Goal: Information Seeking & Learning: Learn about a topic

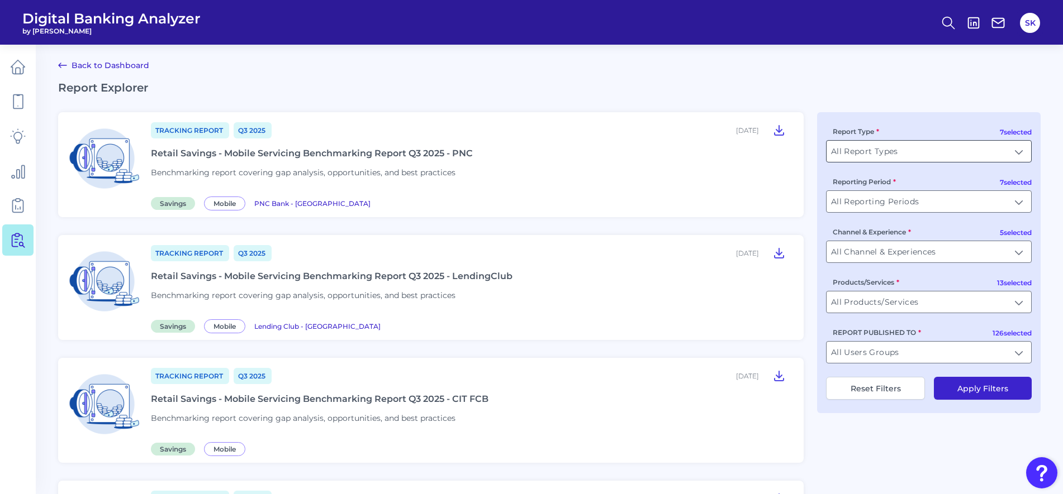
click at [874, 154] on input "All Report Types" at bounding box center [928, 151] width 204 height 21
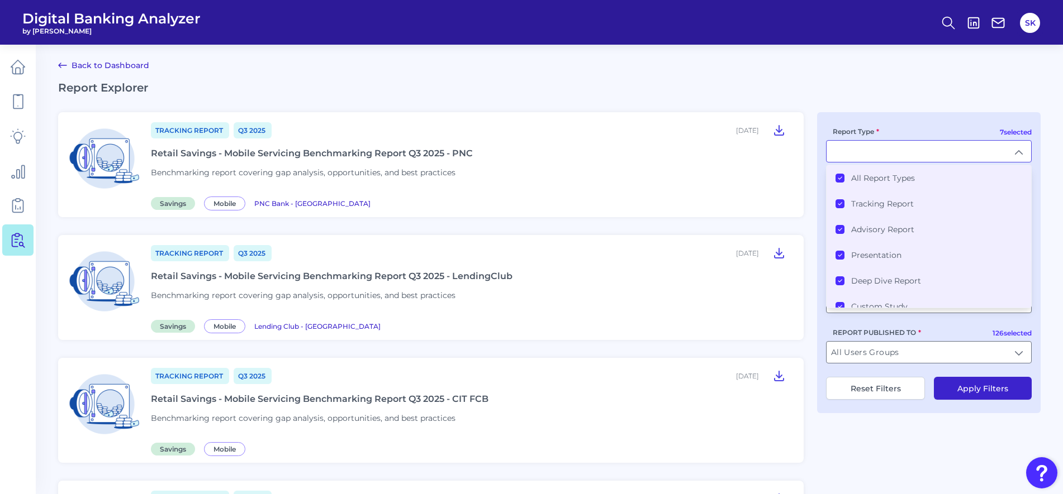
click at [874, 154] on input "Report Type" at bounding box center [928, 151] width 204 height 21
type input "All Report Types"
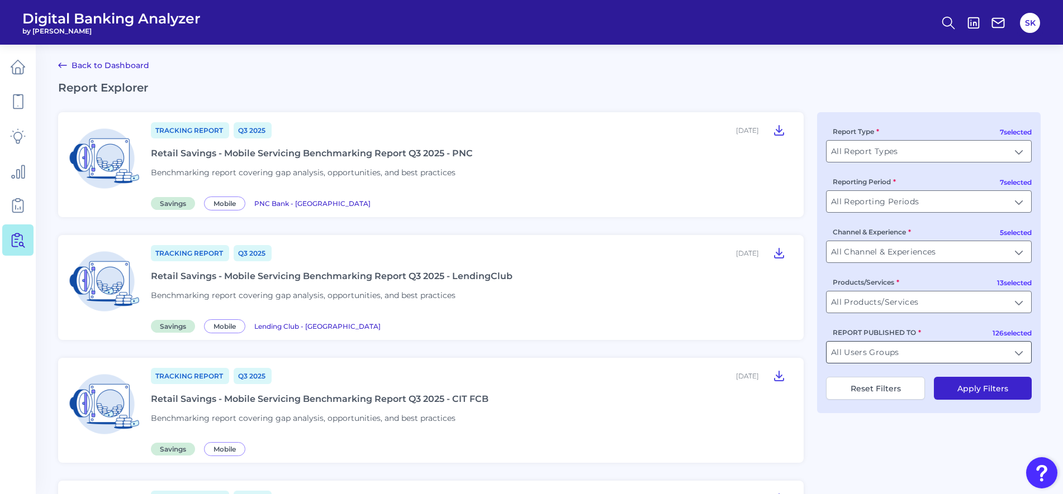
click at [880, 350] on input "All Users Groups" at bounding box center [928, 352] width 204 height 21
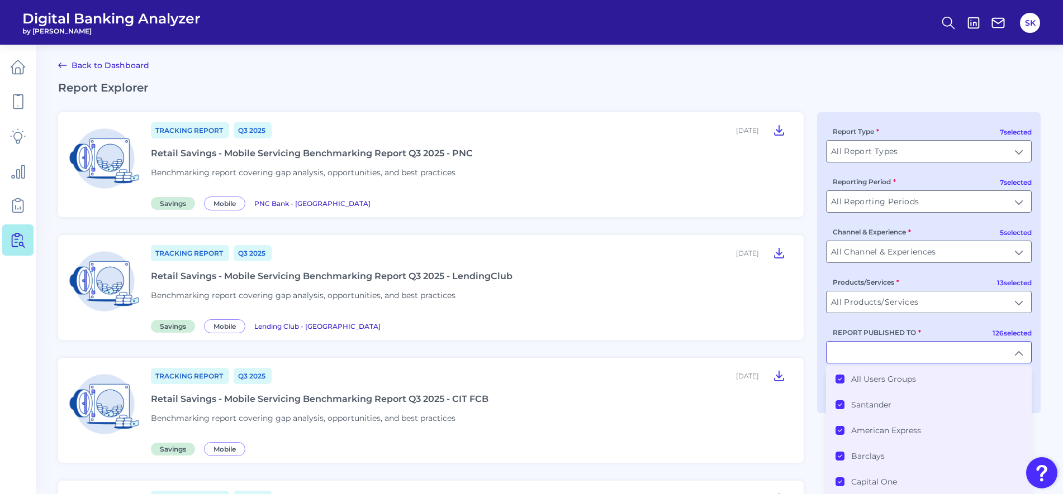
click at [840, 381] on icon at bounding box center [840, 380] width 6 height 6
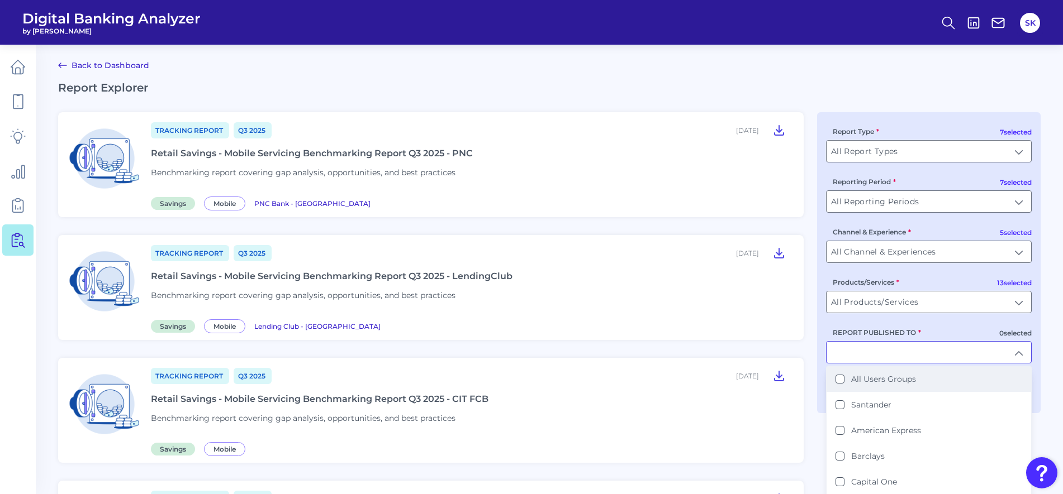
scroll to position [1, 0]
click at [861, 348] on input "REPORT PUBLISHED TO" at bounding box center [928, 351] width 204 height 21
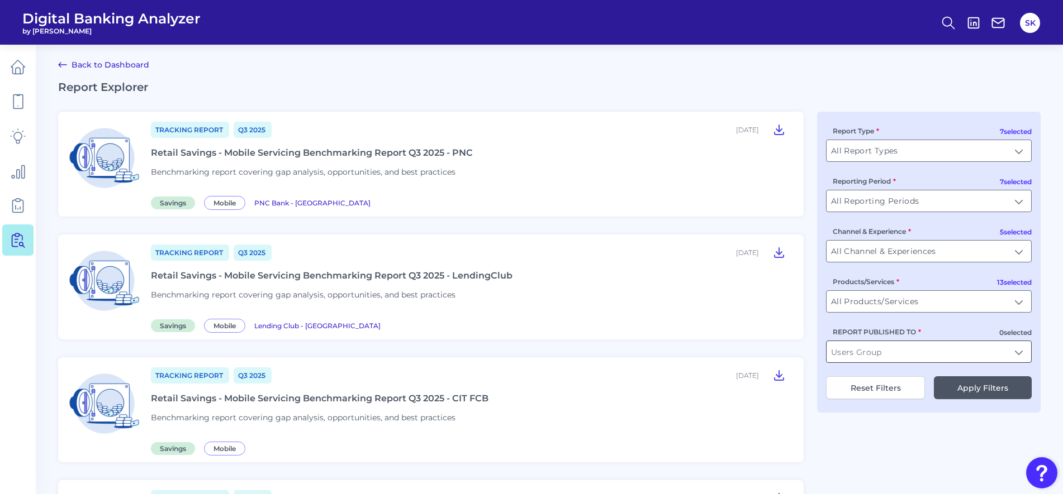
click at [874, 355] on input "REPORT PUBLISHED TO" at bounding box center [928, 351] width 204 height 21
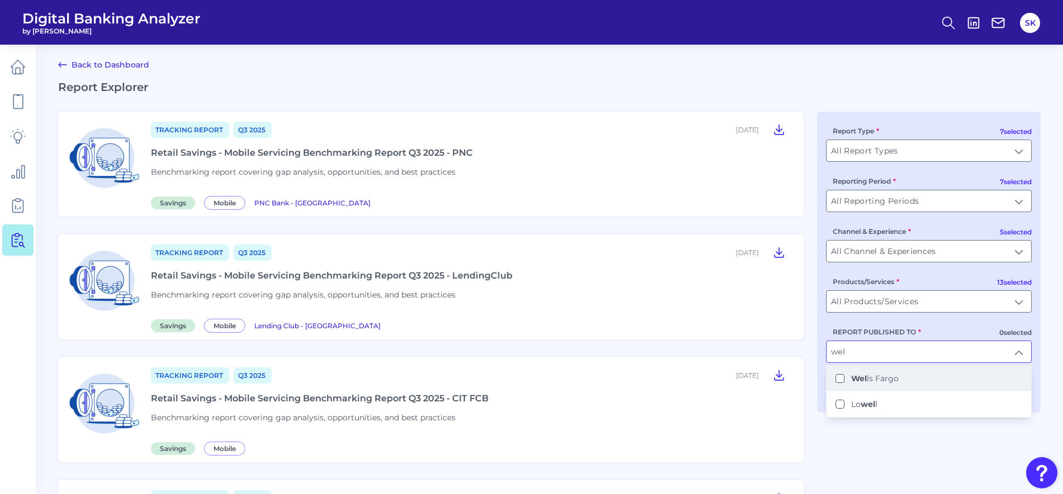
click at [840, 379] on Fargo "Wel ls Fargo" at bounding box center [839, 378] width 9 height 9
type input "[PERSON_NAME] Fargo"
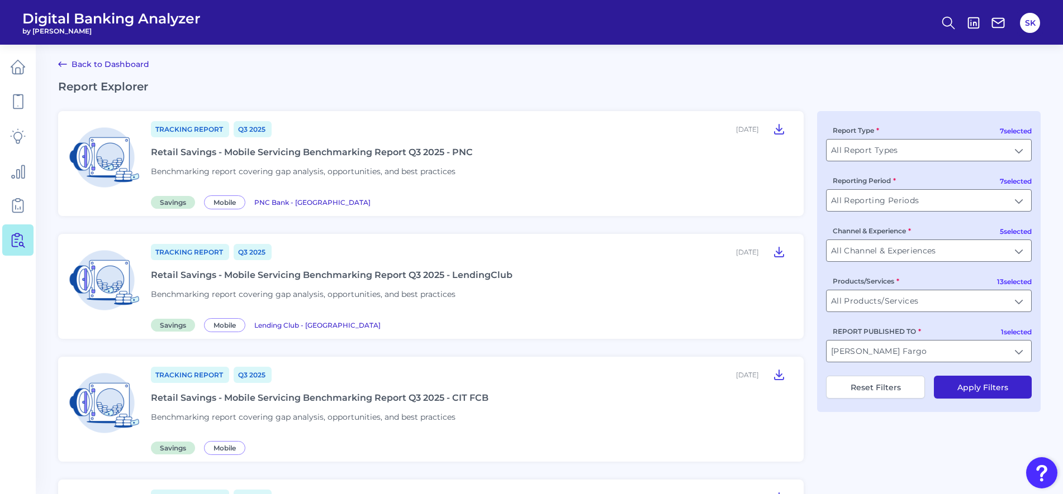
click at [982, 389] on button "Apply Filters" at bounding box center [982, 387] width 98 height 23
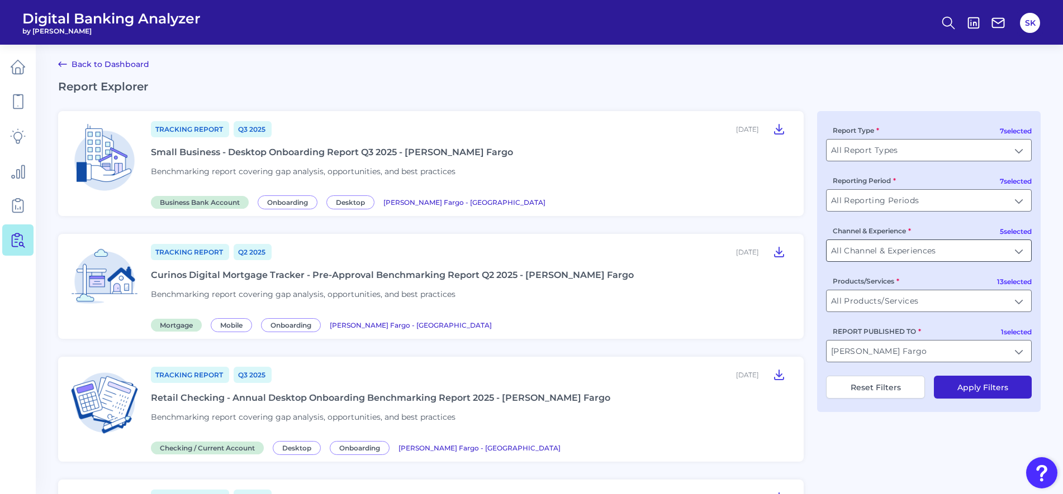
click at [870, 248] on input "All Channel & Experiences" at bounding box center [928, 250] width 204 height 21
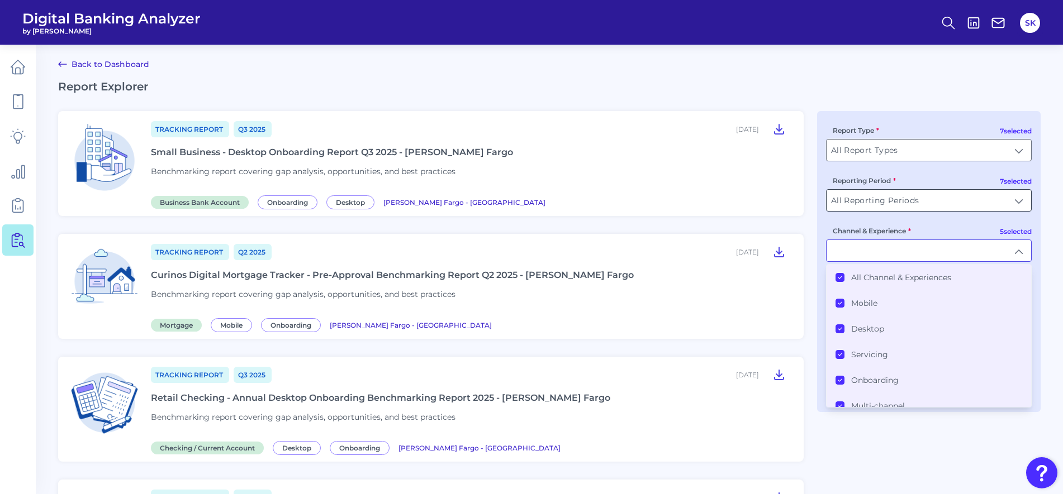
click at [858, 204] on input "All Reporting Periods" at bounding box center [928, 200] width 204 height 21
type input "All Channel & Experiences"
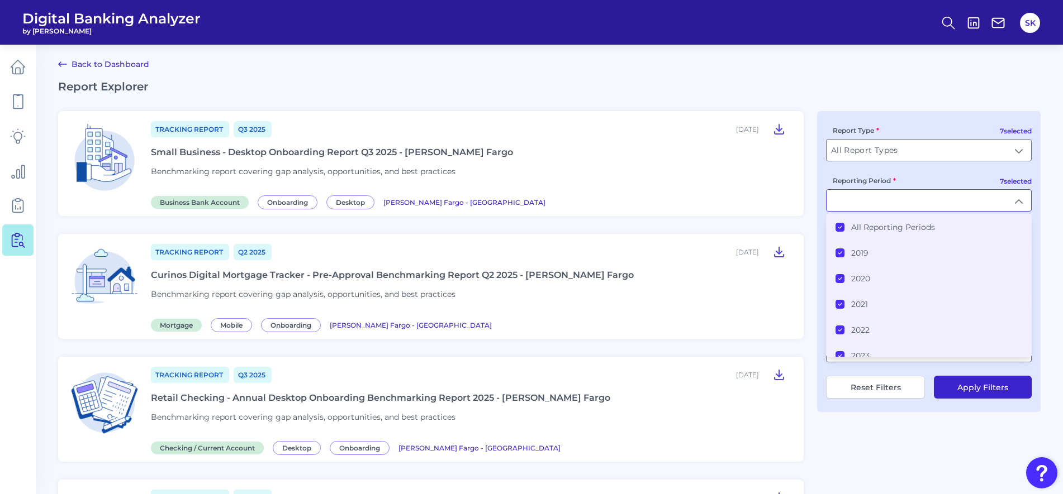
click at [841, 232] on li "All Reporting Periods" at bounding box center [928, 228] width 204 height 26
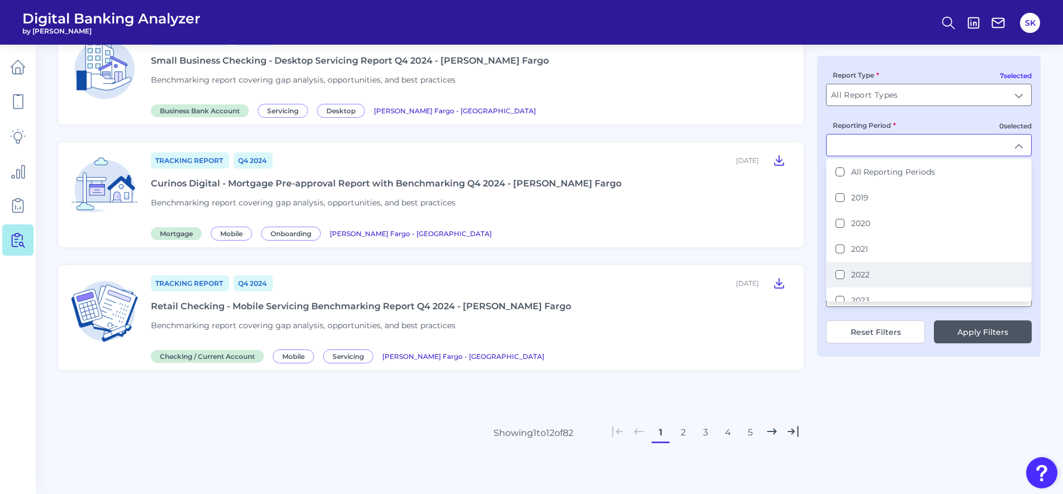
scroll to position [63, 0]
drag, startPoint x: 840, startPoint y: 264, endPoint x: 840, endPoint y: 290, distance: 26.8
click at [840, 290] on ul "All Reporting Periods 2019 2020 2021 2022 2023 2024 2025" at bounding box center [928, 199] width 204 height 206
click at [840, 290] on button "2025" at bounding box center [839, 288] width 9 height 9
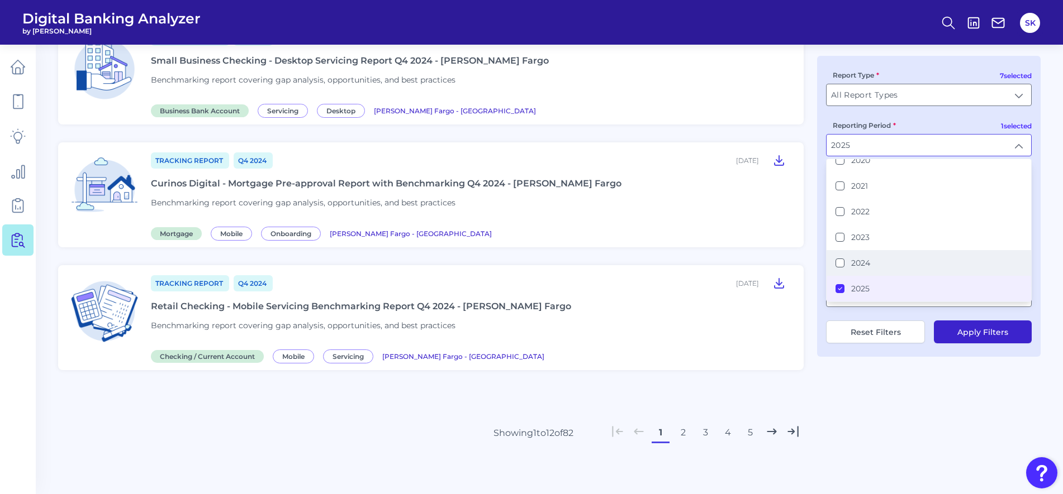
click at [840, 263] on button "2024" at bounding box center [839, 263] width 9 height 9
type input "2024, 2025"
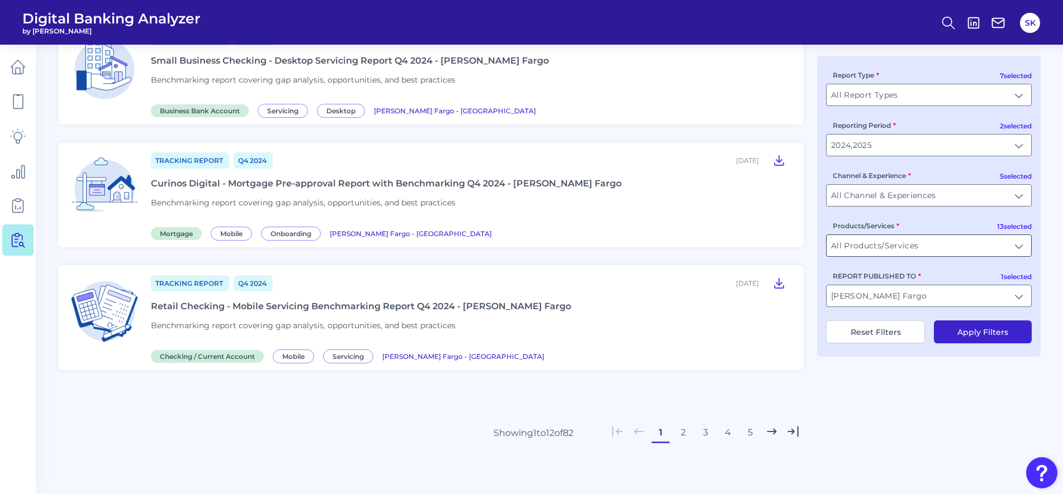
click at [903, 243] on input "All Products/Services" at bounding box center [928, 245] width 204 height 21
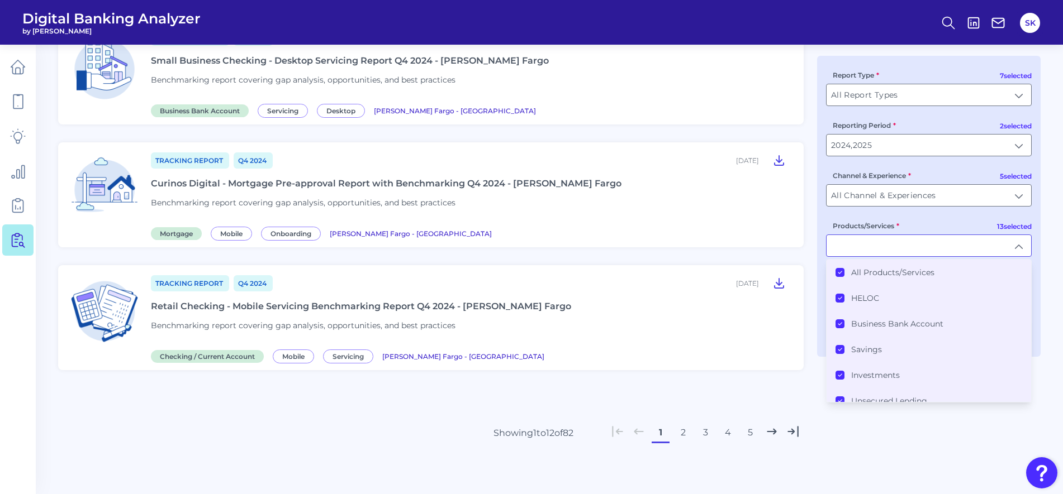
click at [839, 272] on icon at bounding box center [840, 273] width 6 height 6
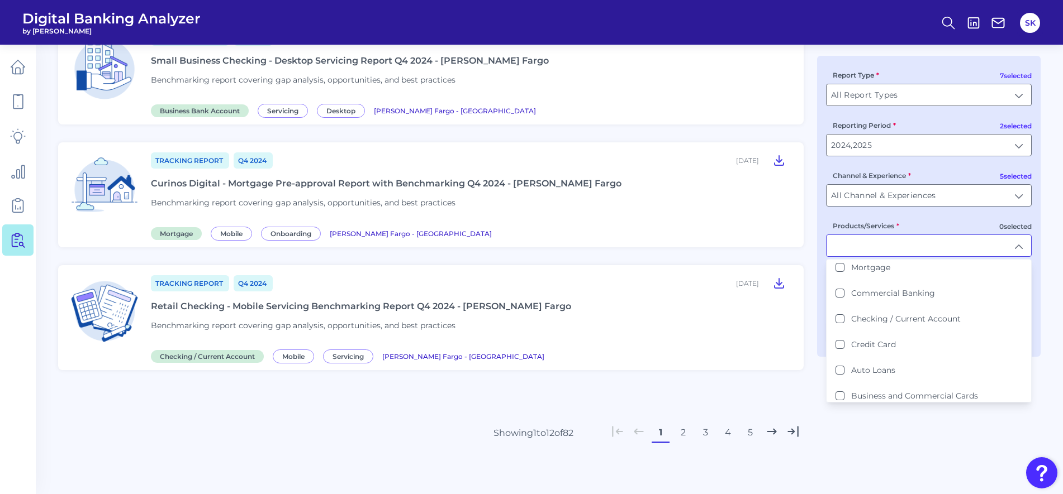
scroll to position [209, 0]
click at [838, 322] on Account "Checking / Current Account" at bounding box center [839, 320] width 9 height 9
type input "Checking / Current Account"
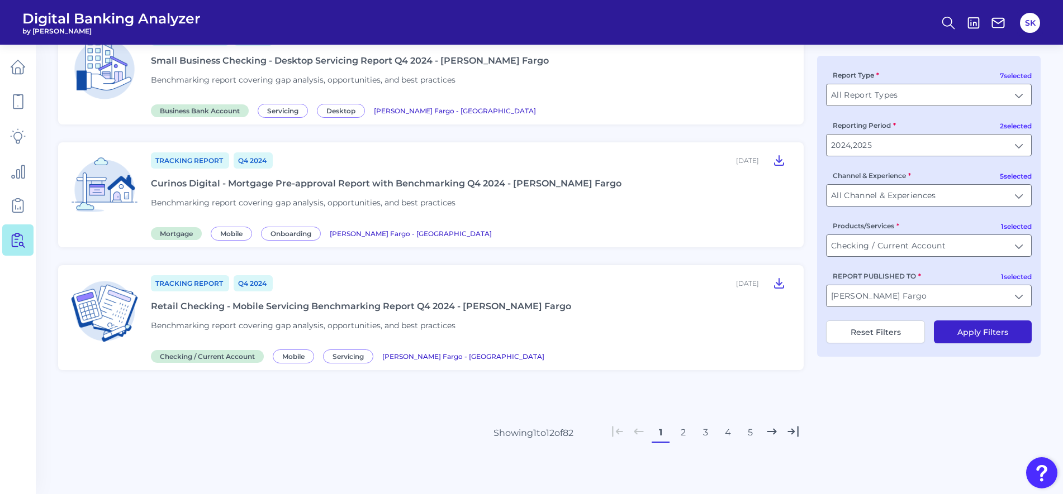
click at [980, 337] on button "Apply Filters" at bounding box center [982, 332] width 98 height 23
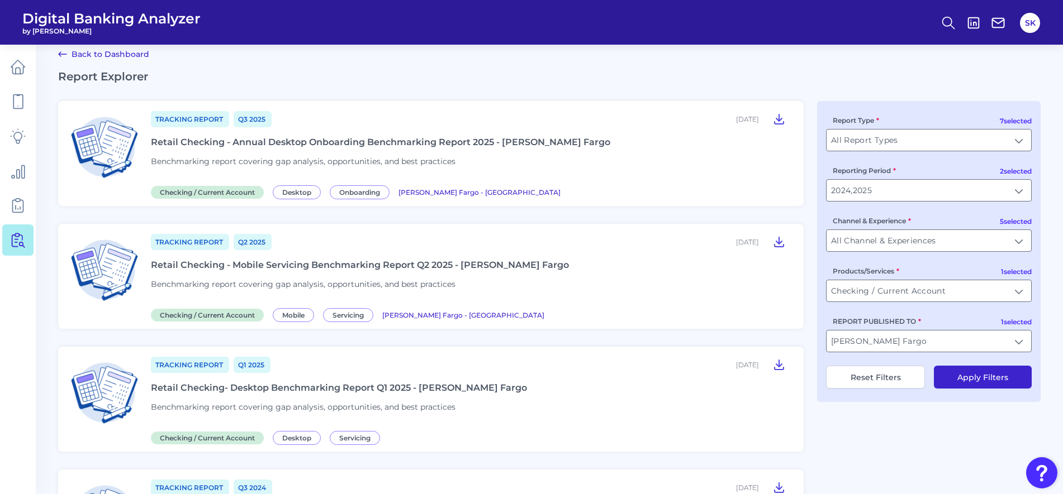
scroll to position [0, 0]
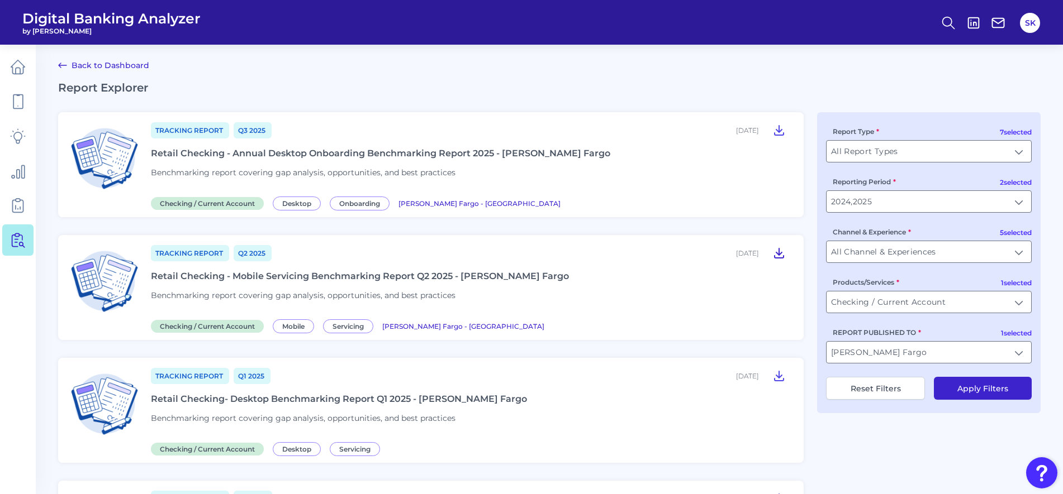
click at [777, 253] on icon at bounding box center [778, 253] width 9 height 9
click at [777, 130] on icon at bounding box center [778, 130] width 9 height 9
